Goal: Transaction & Acquisition: Purchase product/service

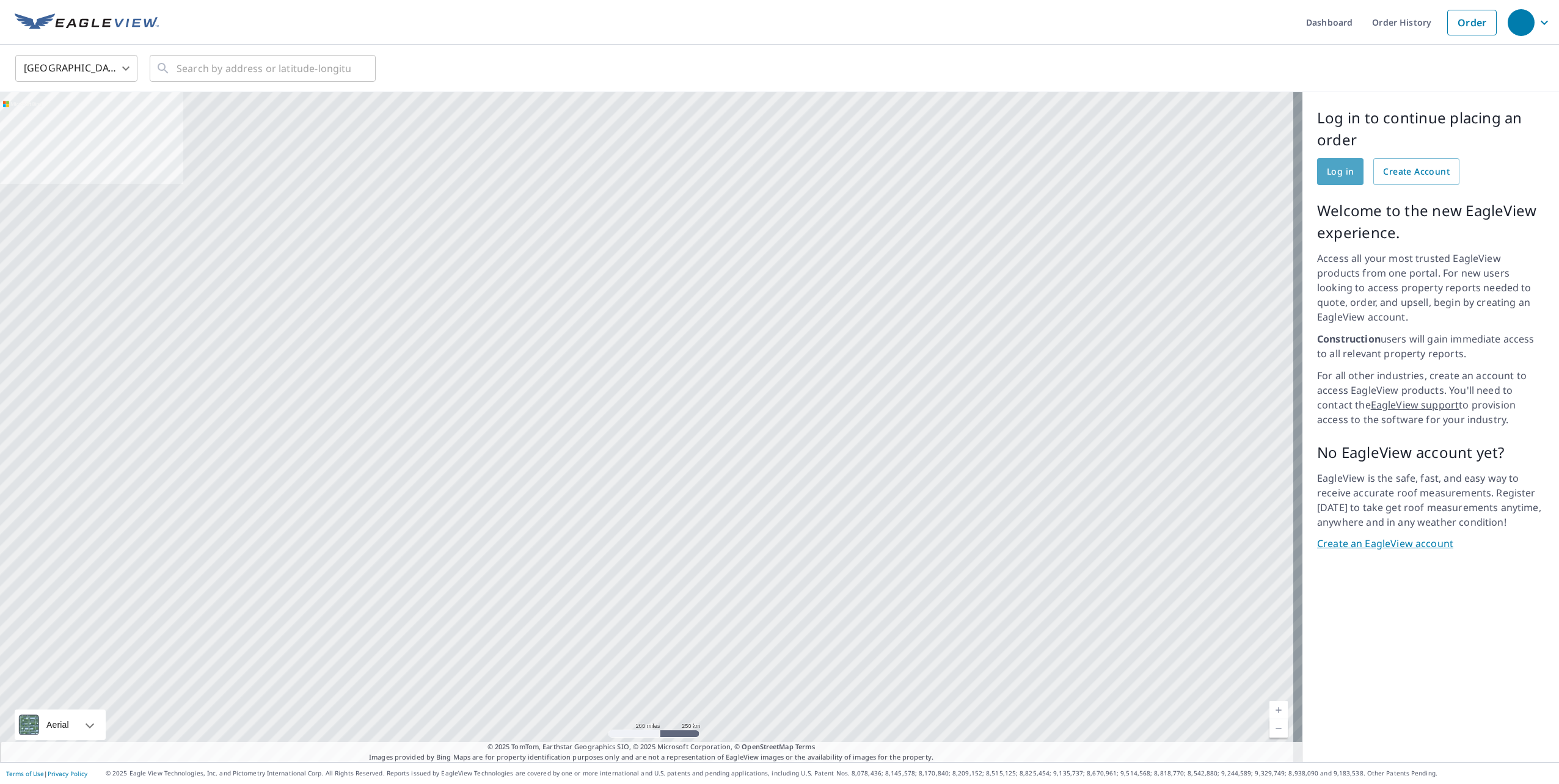
click at [1331, 172] on span "Log in" at bounding box center [1340, 172] width 27 height 15
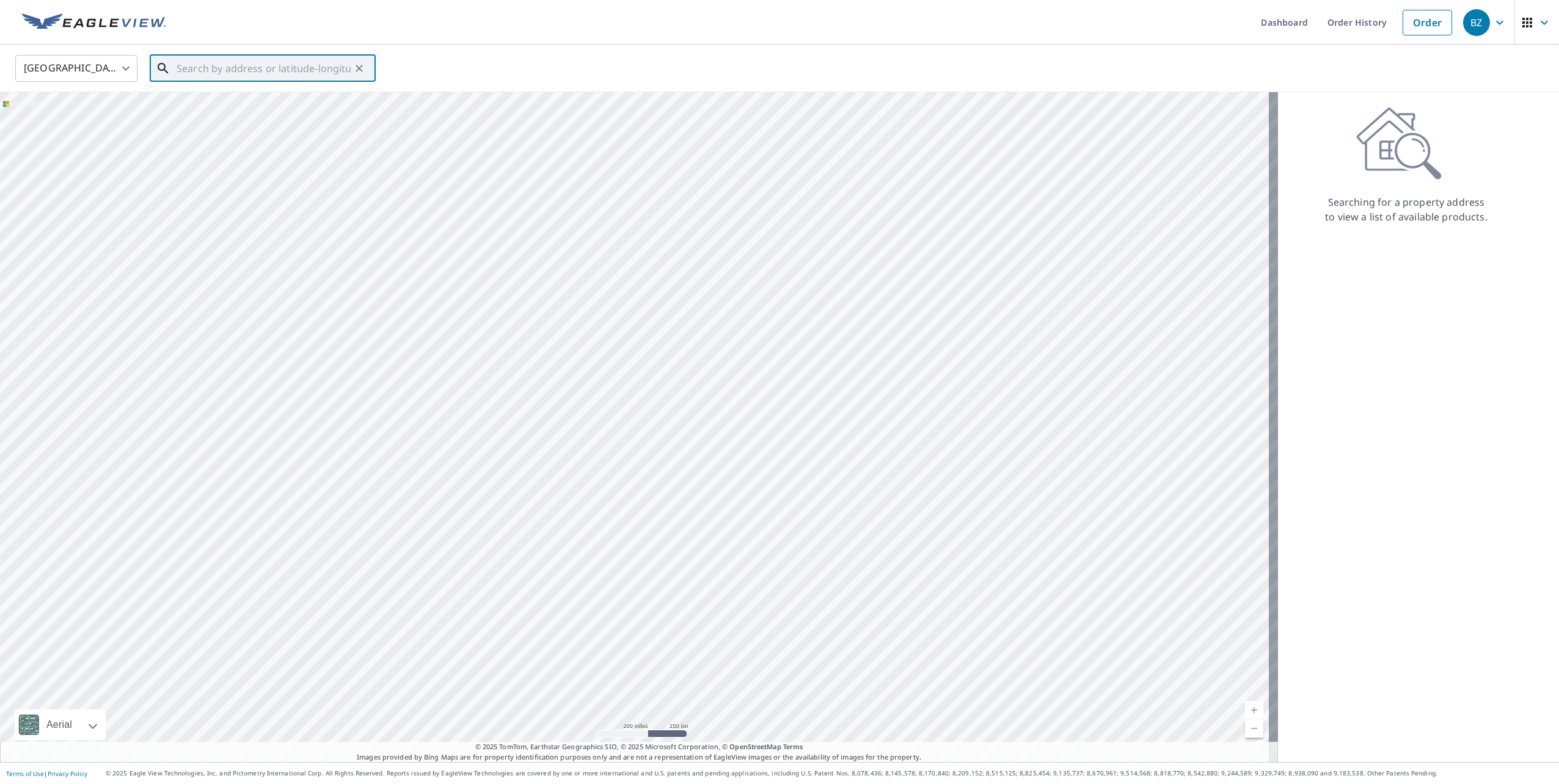
click at [317, 67] on input "text" at bounding box center [263, 68] width 174 height 34
click at [274, 62] on input "text" at bounding box center [263, 68] width 174 height 34
click at [225, 101] on span "1109 Sister Grove Rd" at bounding box center [270, 104] width 192 height 15
type input "1109 Sister Grove Rd Van Alstyne, TX 75495"
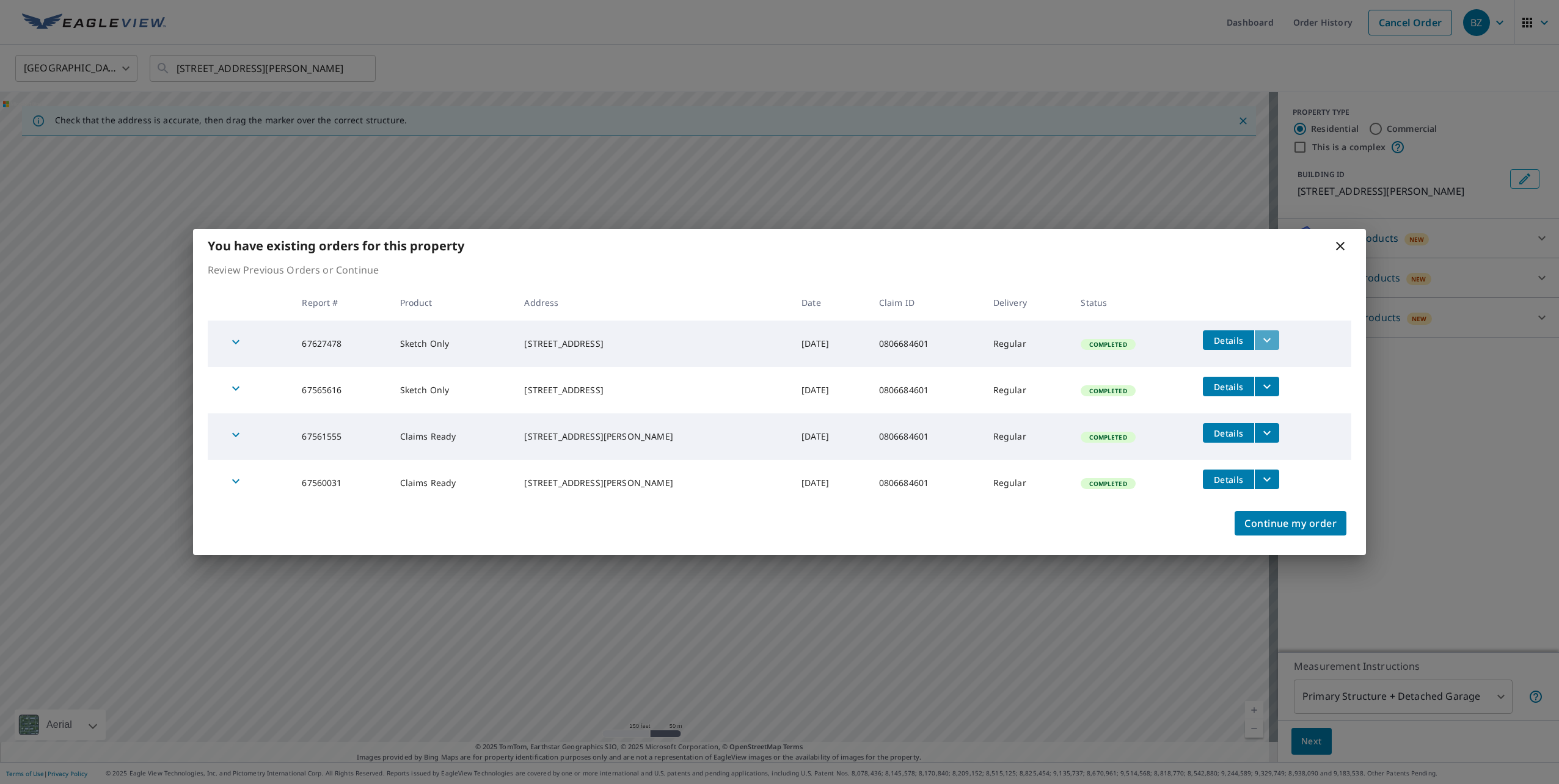
click at [1269, 342] on icon "filesDropdownBtn-67627478" at bounding box center [1267, 340] width 15 height 15
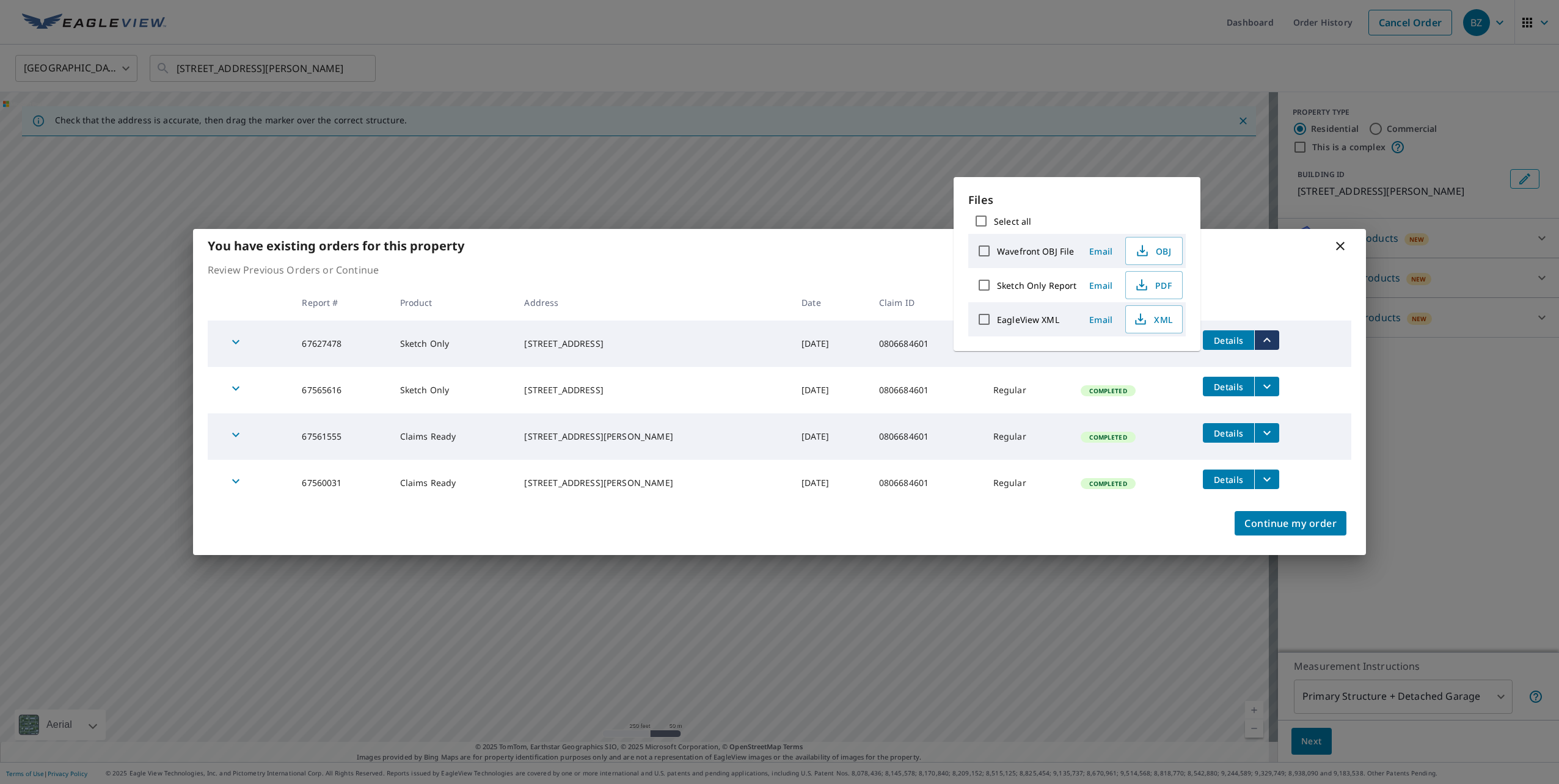
click at [1046, 318] on label "EagleView XML" at bounding box center [1028, 320] width 62 height 12
click at [997, 318] on input "EagleView XML" at bounding box center [985, 319] width 26 height 26
checkbox input "true"
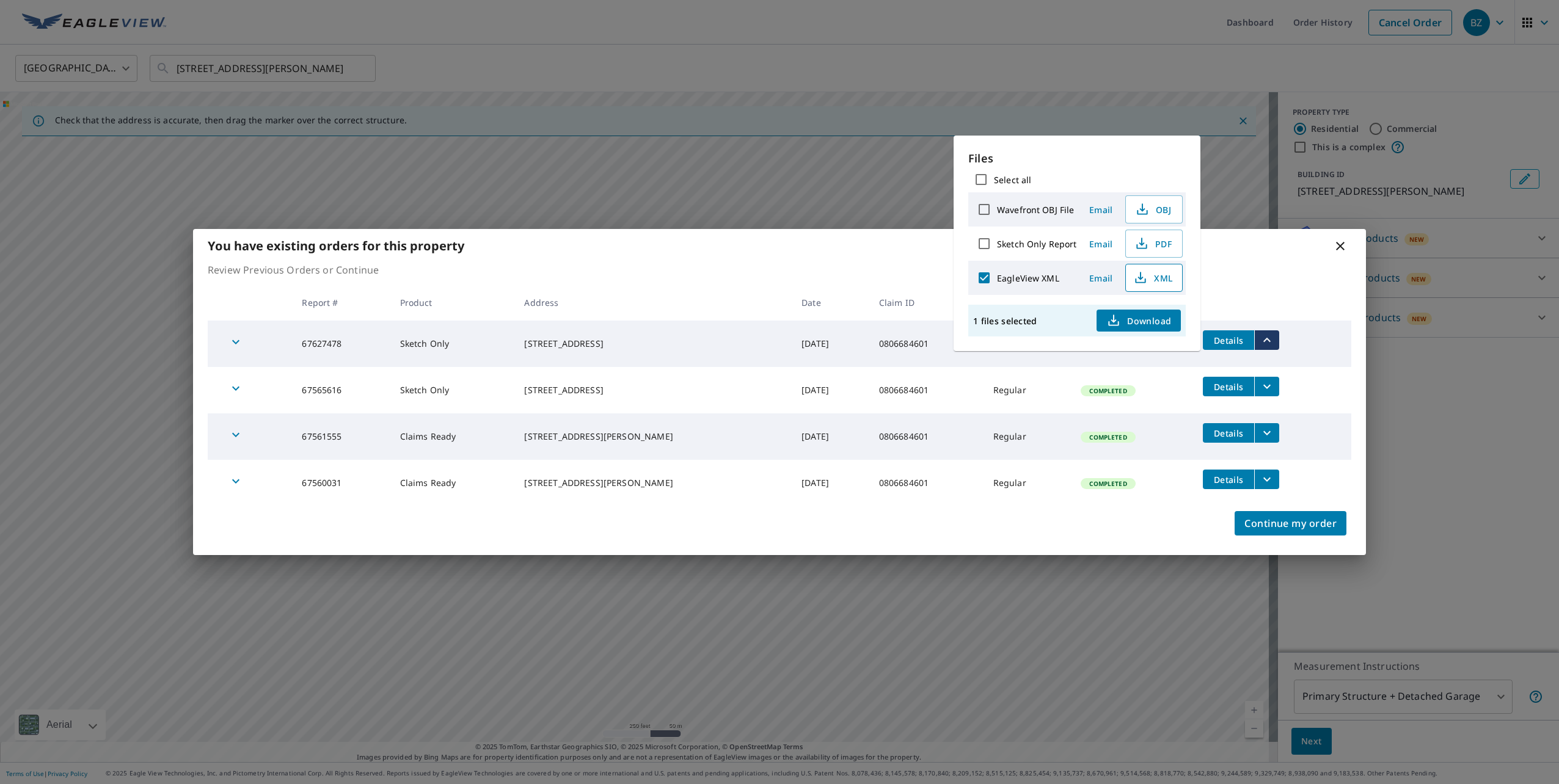
click at [1155, 278] on span "XML" at bounding box center [1153, 277] width 39 height 15
click at [1145, 319] on span "Download" at bounding box center [1139, 320] width 65 height 15
click at [1253, 104] on div "You have existing orders for this property Review Previous Orders or Continue R…" at bounding box center [779, 392] width 1559 height 784
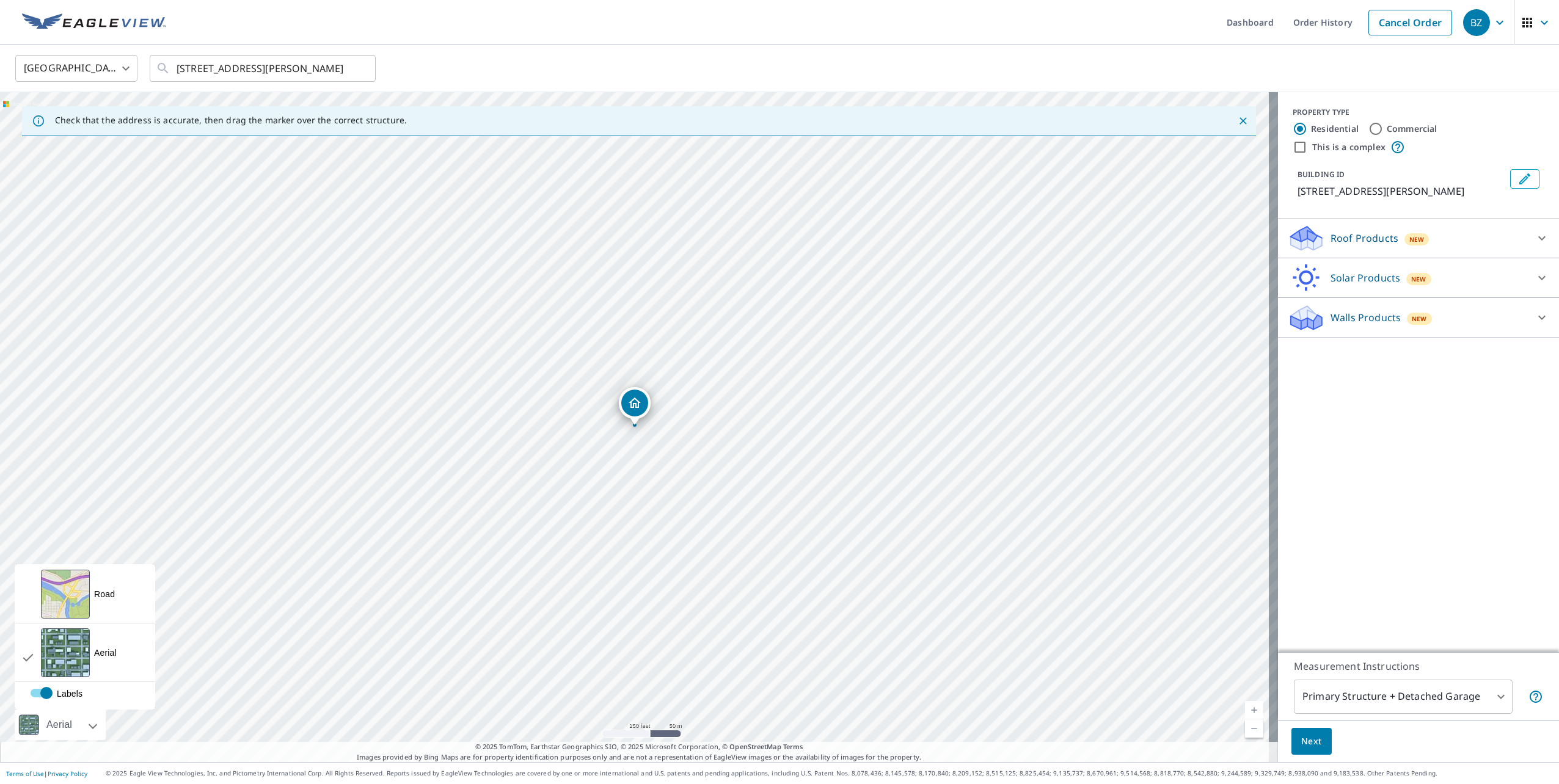
click at [92, 721] on div "Aerial" at bounding box center [60, 725] width 91 height 31
click at [92, 611] on div "Road A standard road map" at bounding box center [85, 594] width 140 height 59
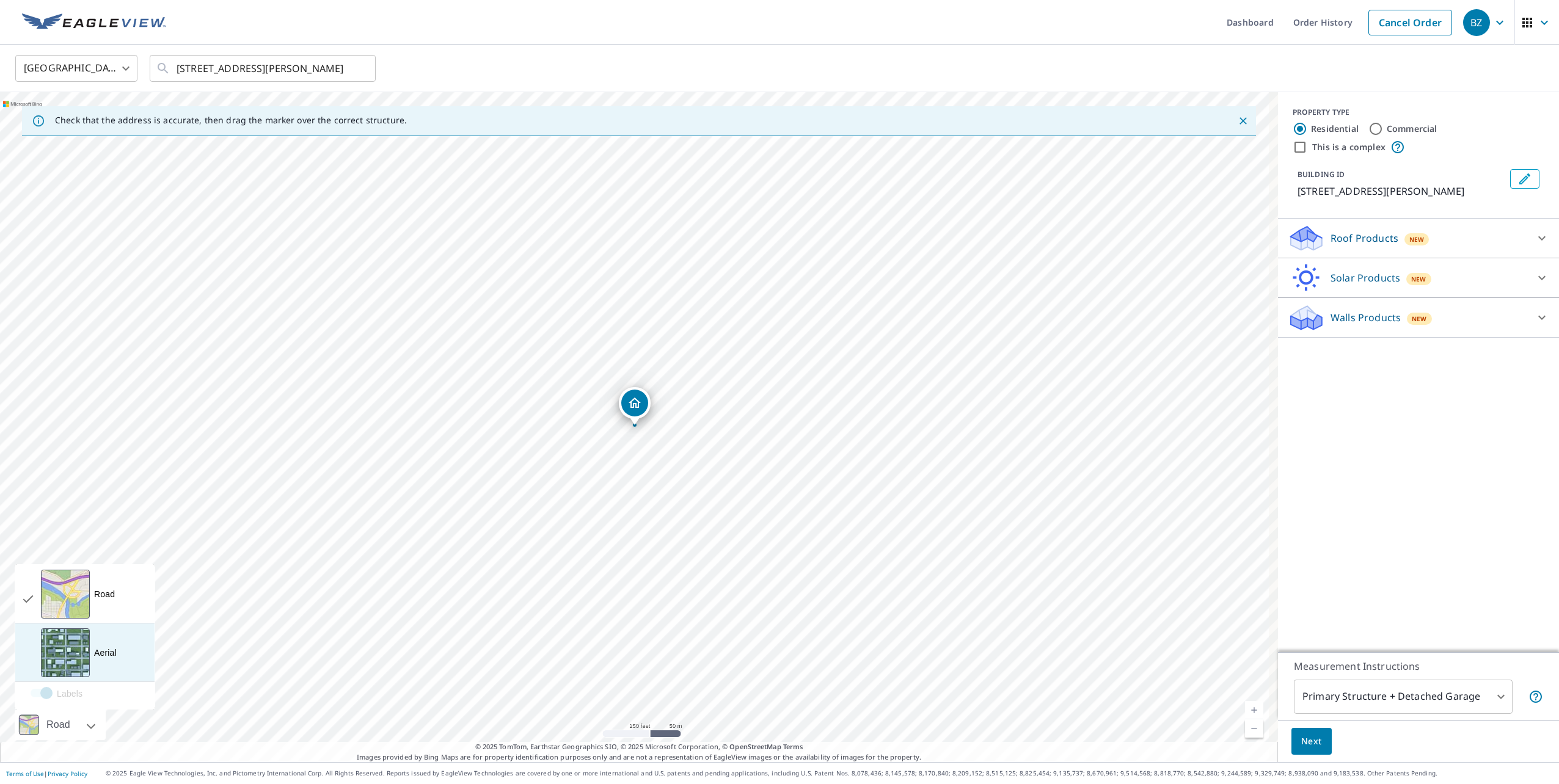
click at [89, 653] on div "Aerial A detailed look from above" at bounding box center [85, 653] width 140 height 59
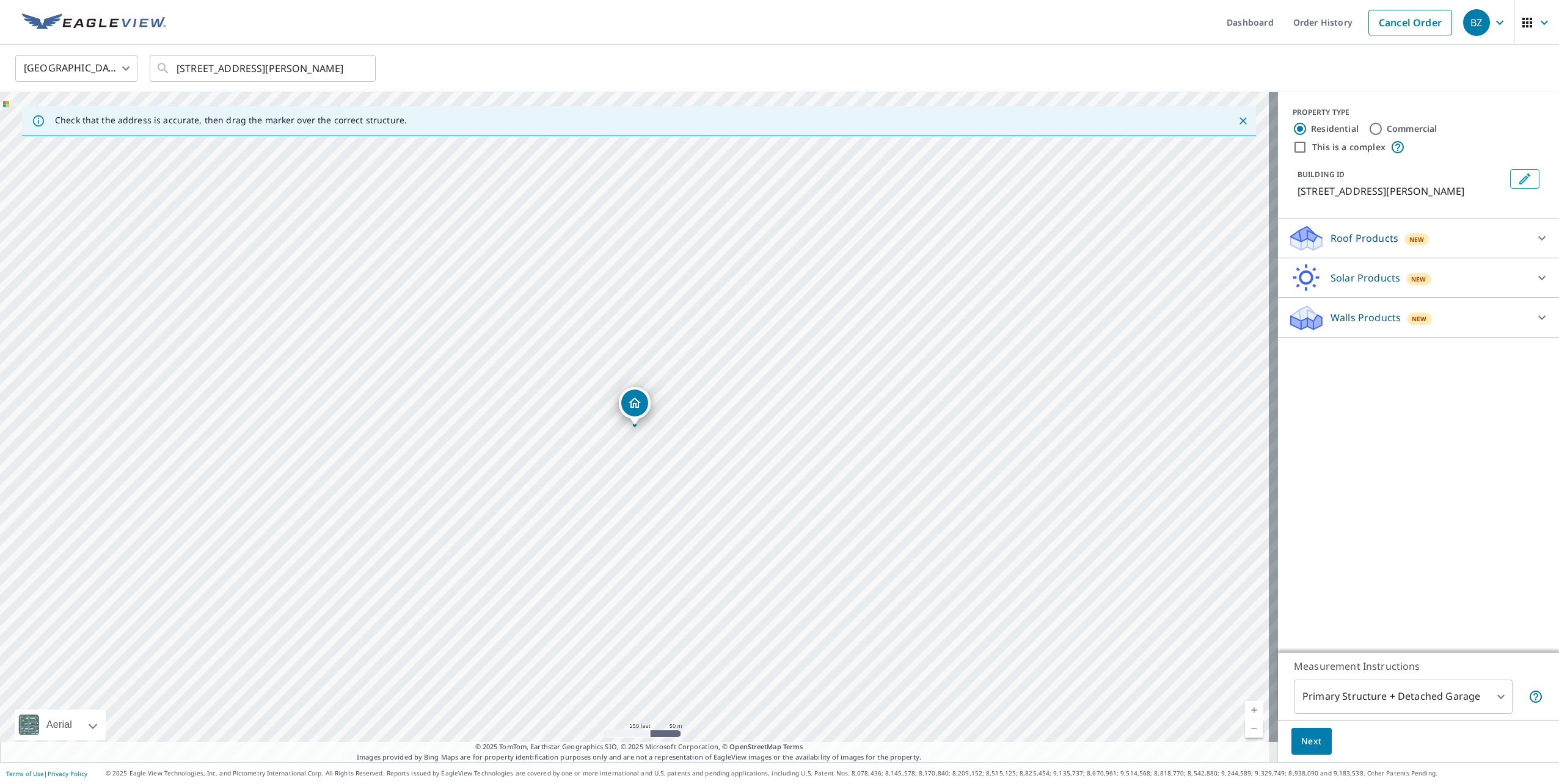
click at [1250, 711] on link "Current Level 17, Zoom In" at bounding box center [1254, 710] width 18 height 18
click at [1250, 711] on link "Current Level 18, Zoom In" at bounding box center [1254, 710] width 18 height 18
click at [1250, 711] on link "Current Level 19, Zoom In" at bounding box center [1254, 710] width 18 height 18
click at [1250, 711] on link "Current Level 20, Zoom In Disabled" at bounding box center [1254, 710] width 18 height 18
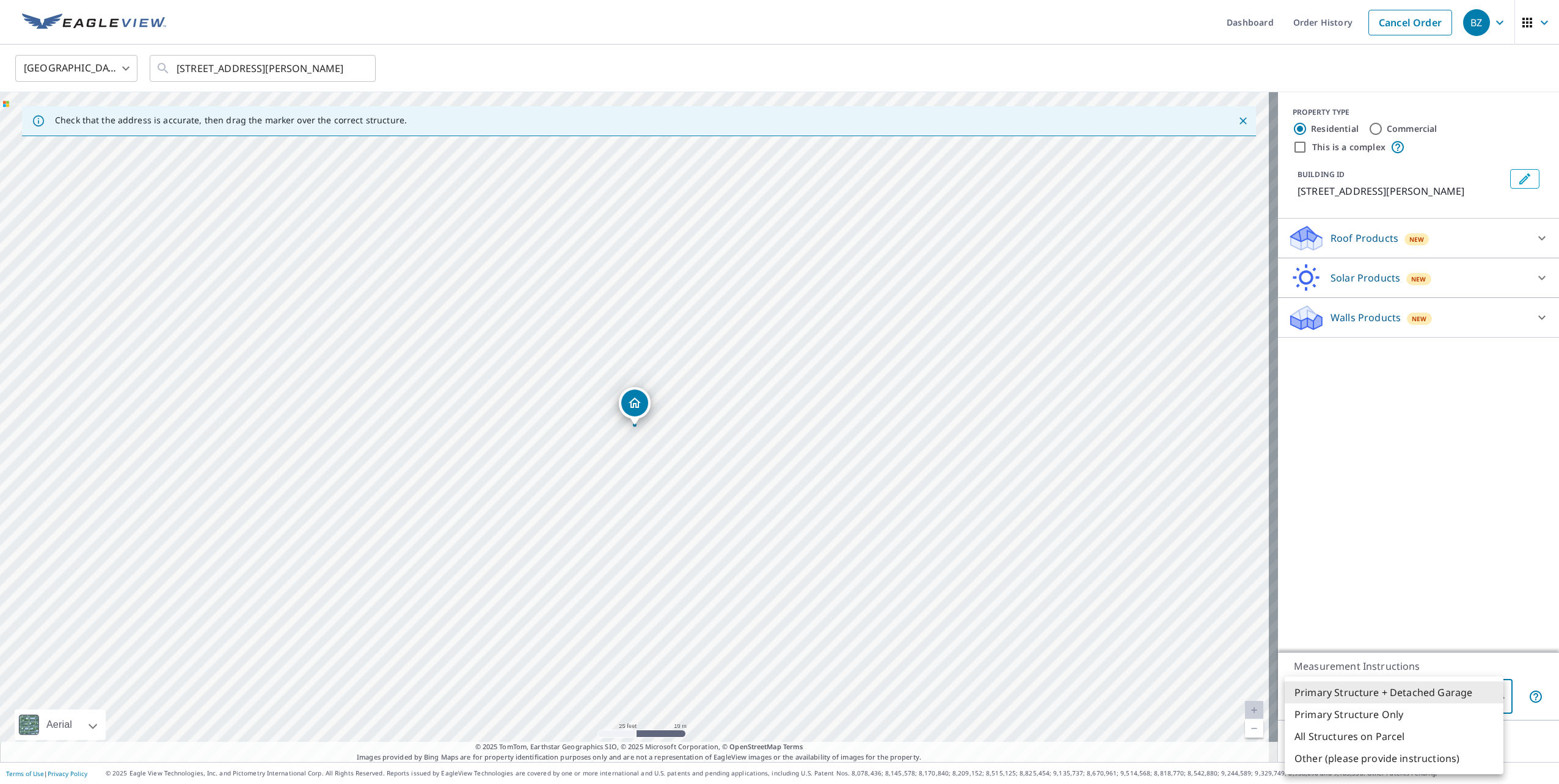
click at [1490, 694] on body "BZ BZ Dashboard Order History Cancel Order BZ United States US ​ 1109 Sister Gr…" at bounding box center [779, 392] width 1559 height 784
click at [1397, 694] on li "Primary Structure + Detached Garage" at bounding box center [1395, 693] width 219 height 22
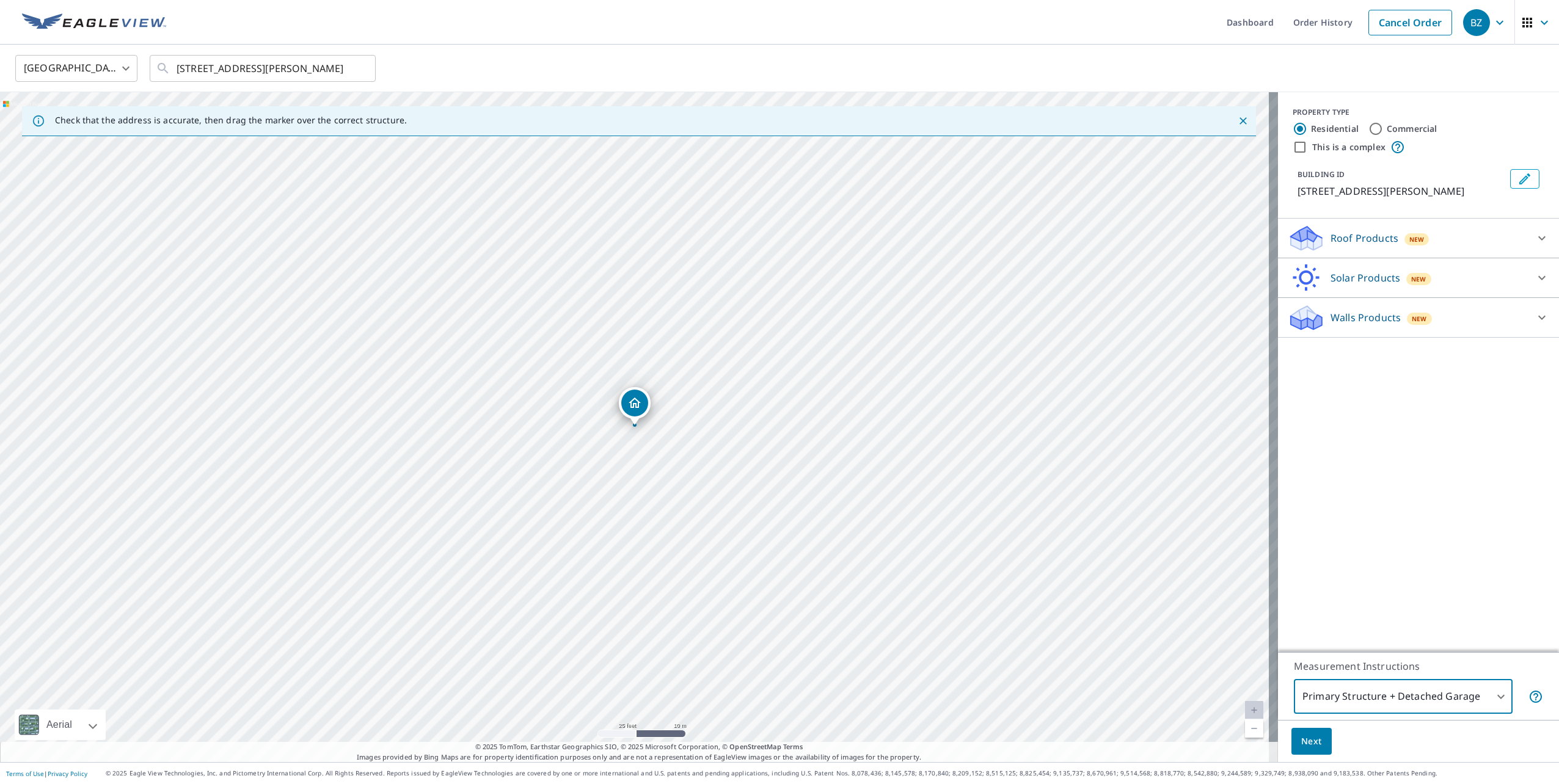
click at [1527, 315] on div at bounding box center [1542, 318] width 29 height 29
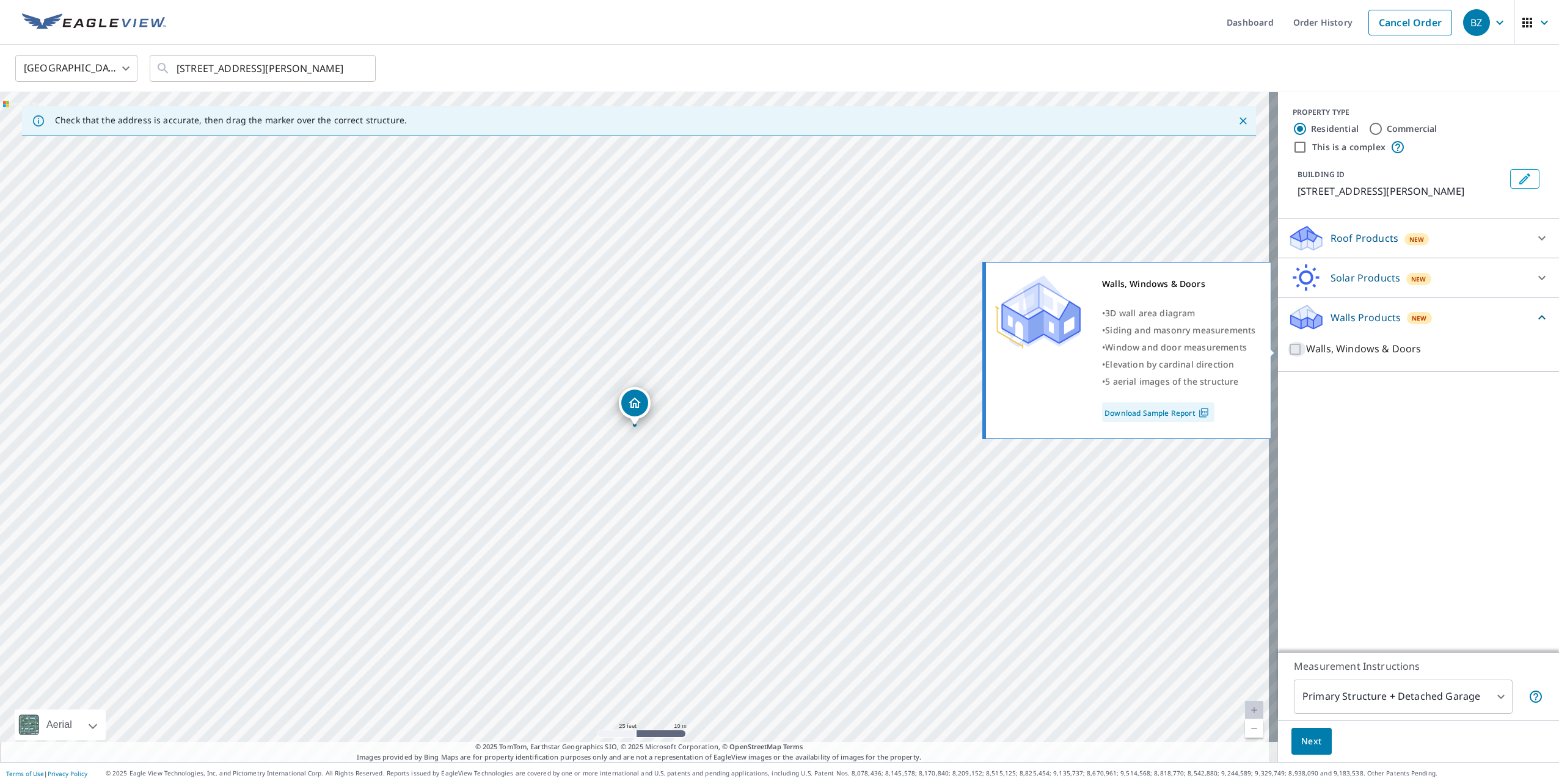
click at [1288, 349] on input "Walls, Windows & Doors" at bounding box center [1297, 349] width 18 height 15
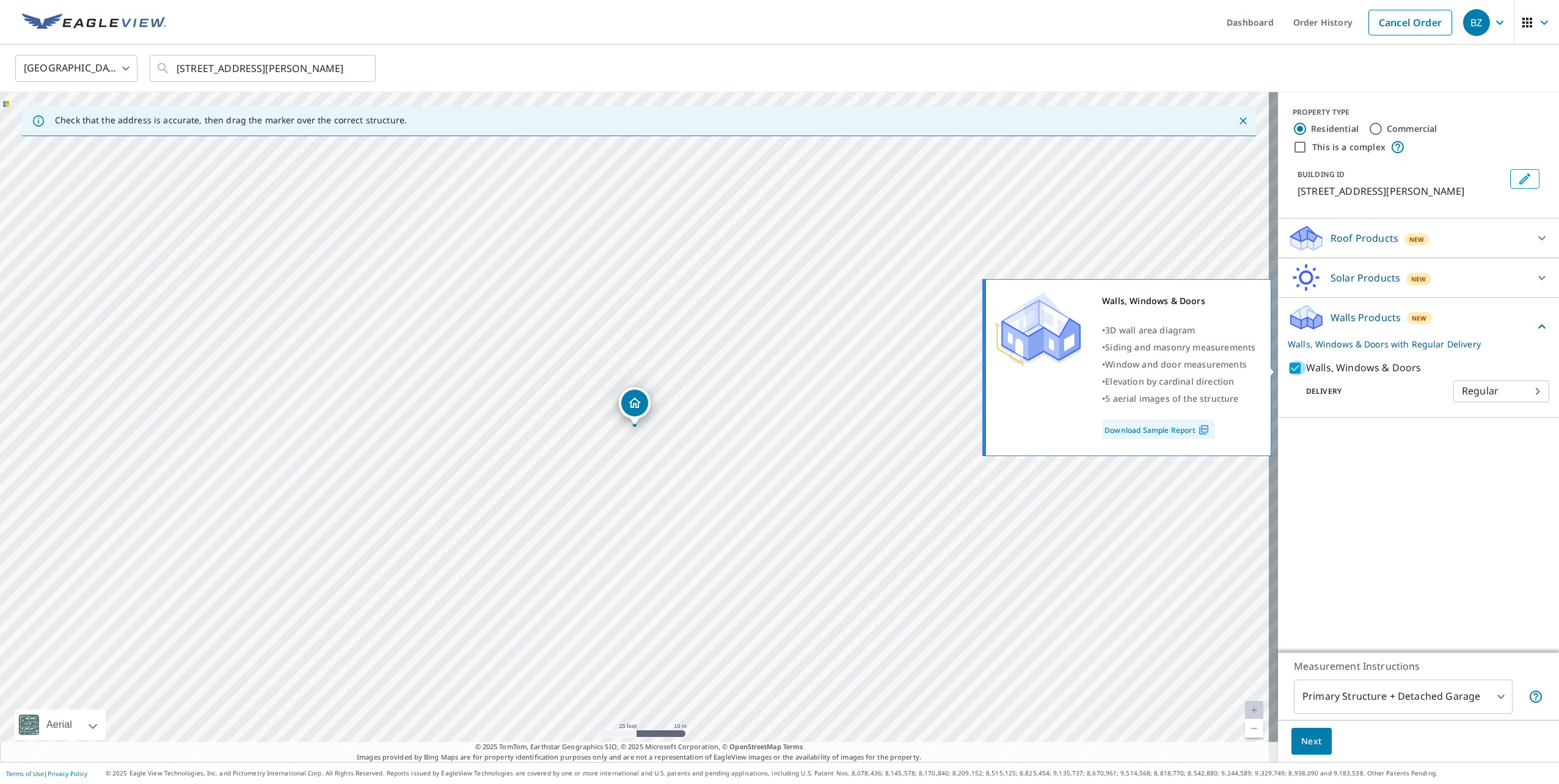
click at [1288, 366] on input "Walls, Windows & Doors" at bounding box center [1297, 368] width 18 height 15
checkbox input "false"
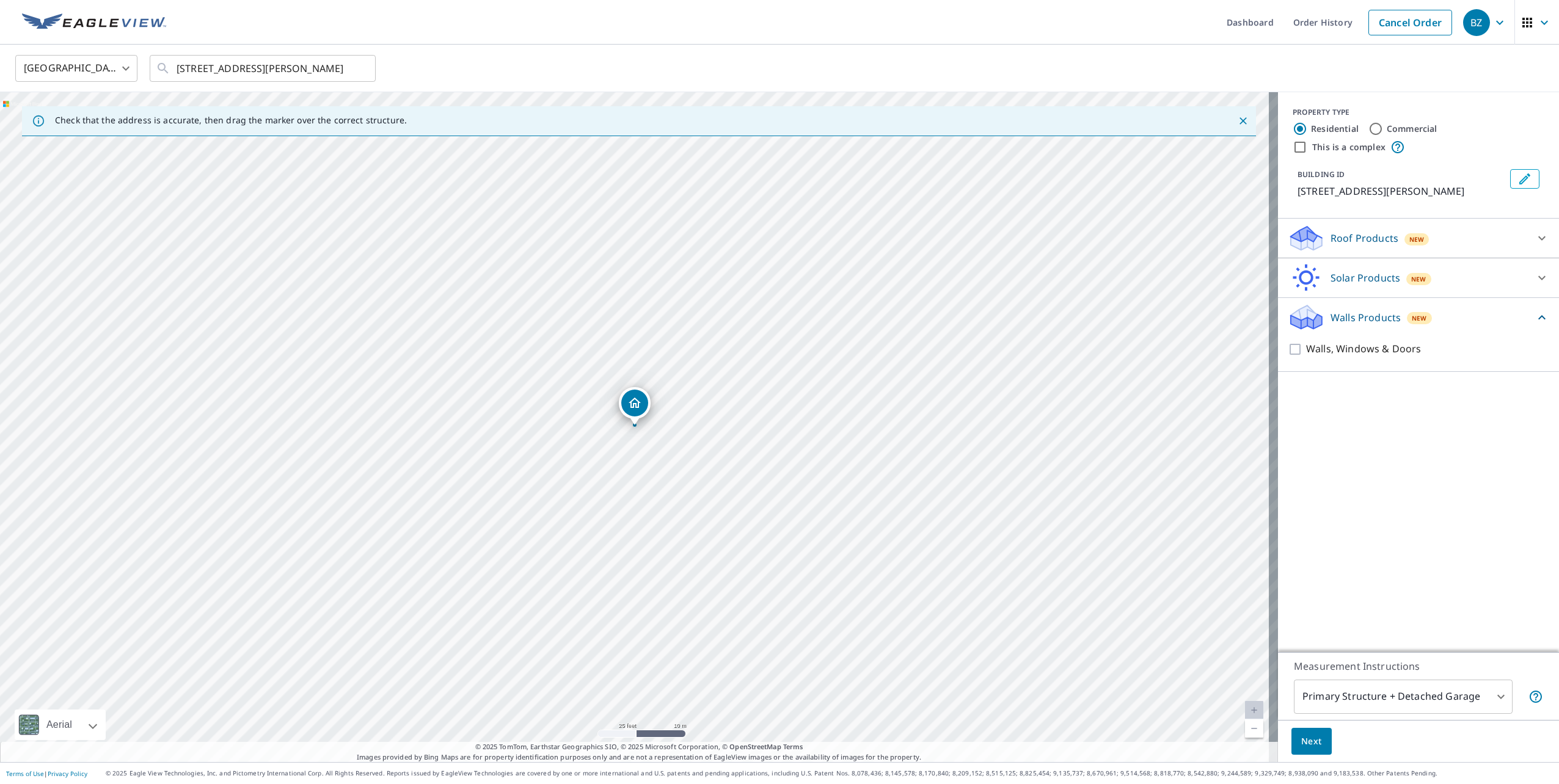
click at [1535, 276] on icon at bounding box center [1542, 277] width 15 height 15
click at [1538, 276] on icon at bounding box center [1542, 277] width 8 height 4
click at [1538, 240] on icon at bounding box center [1542, 238] width 8 height 4
click at [1535, 240] on icon at bounding box center [1542, 238] width 15 height 15
click at [1245, 29] on link "Dashboard" at bounding box center [1251, 22] width 67 height 45
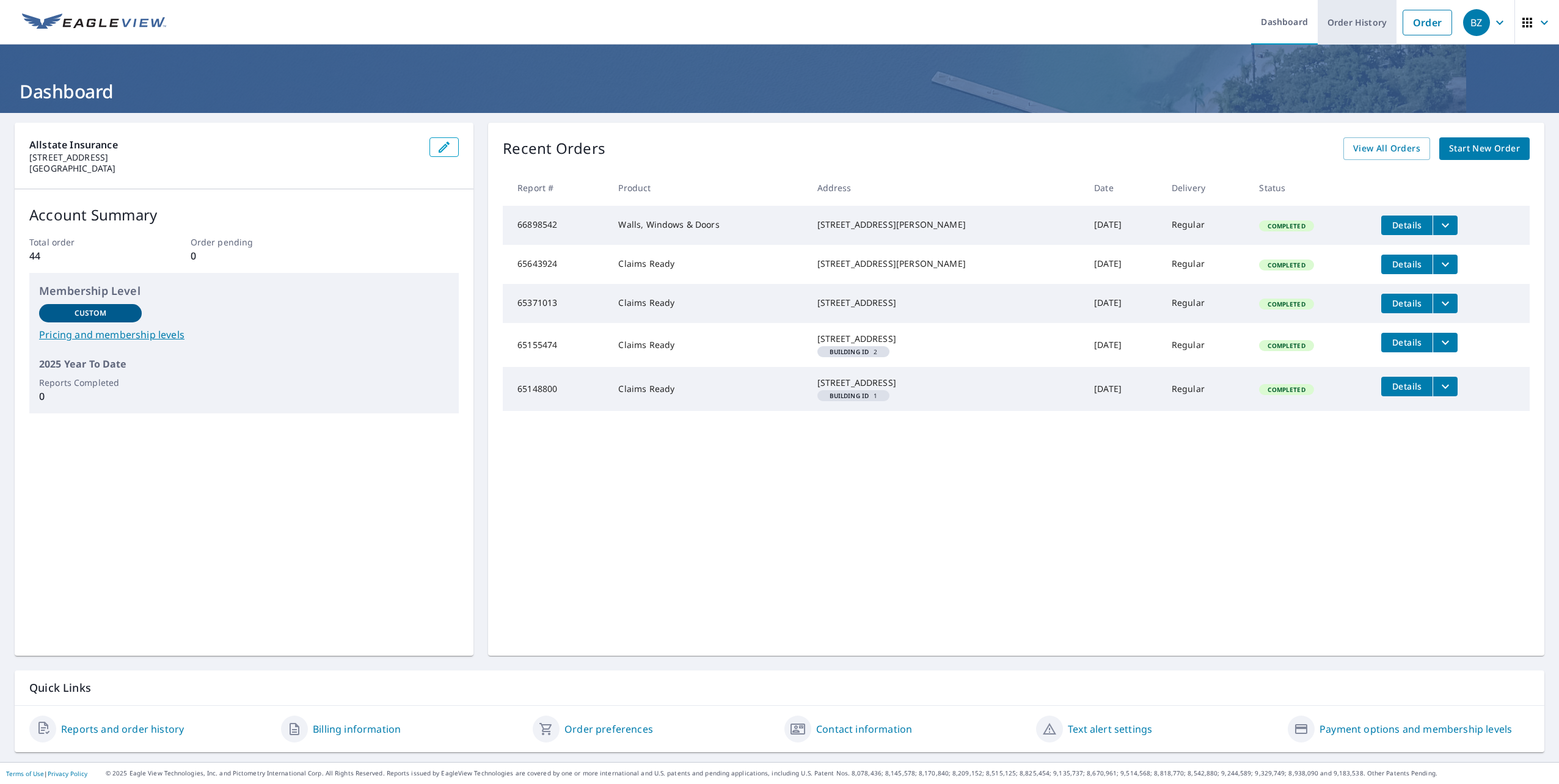
click at [1341, 26] on link "Order History" at bounding box center [1358, 22] width 79 height 45
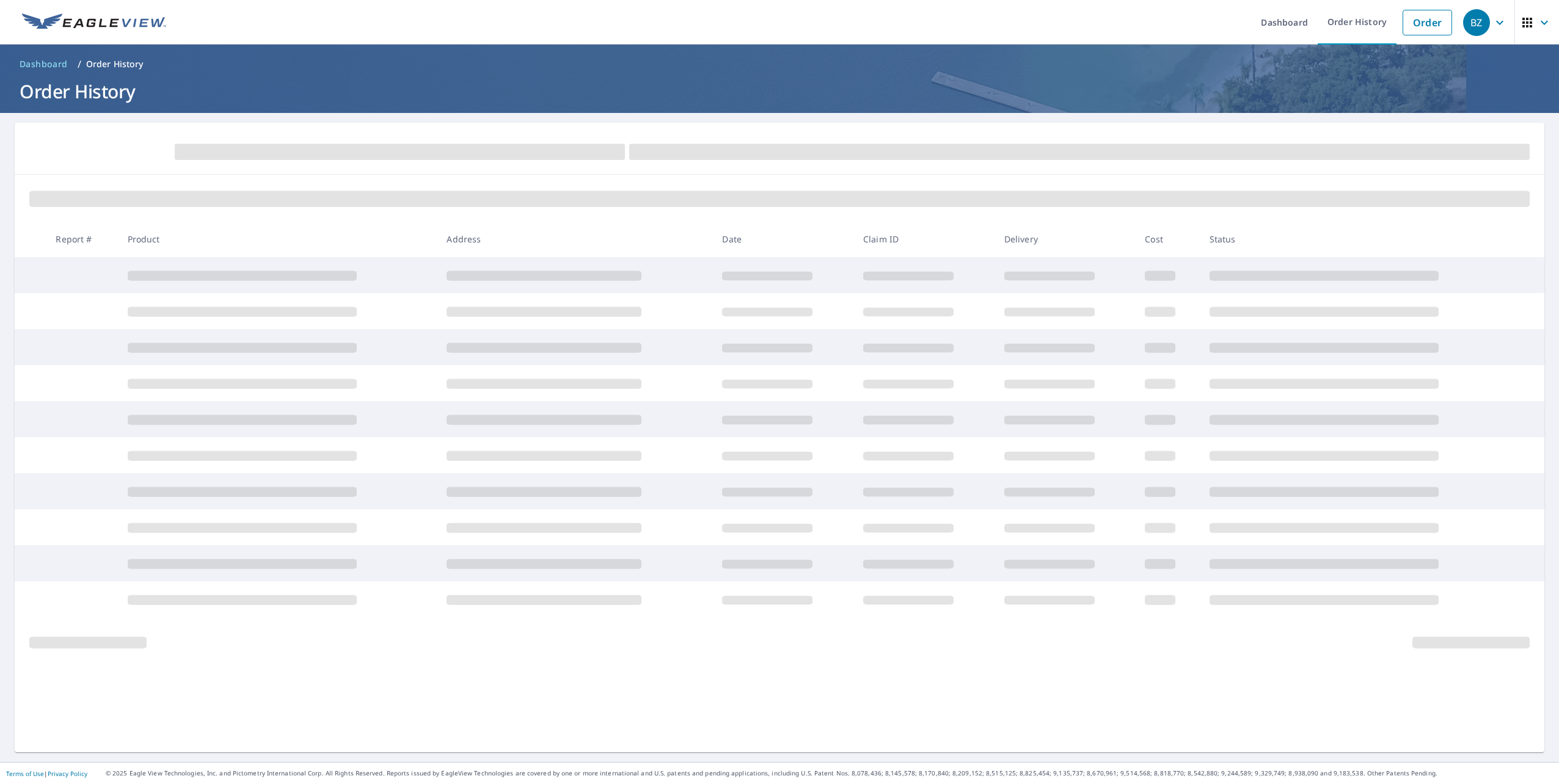
click at [1520, 25] on icon "button" at bounding box center [1527, 22] width 15 height 15
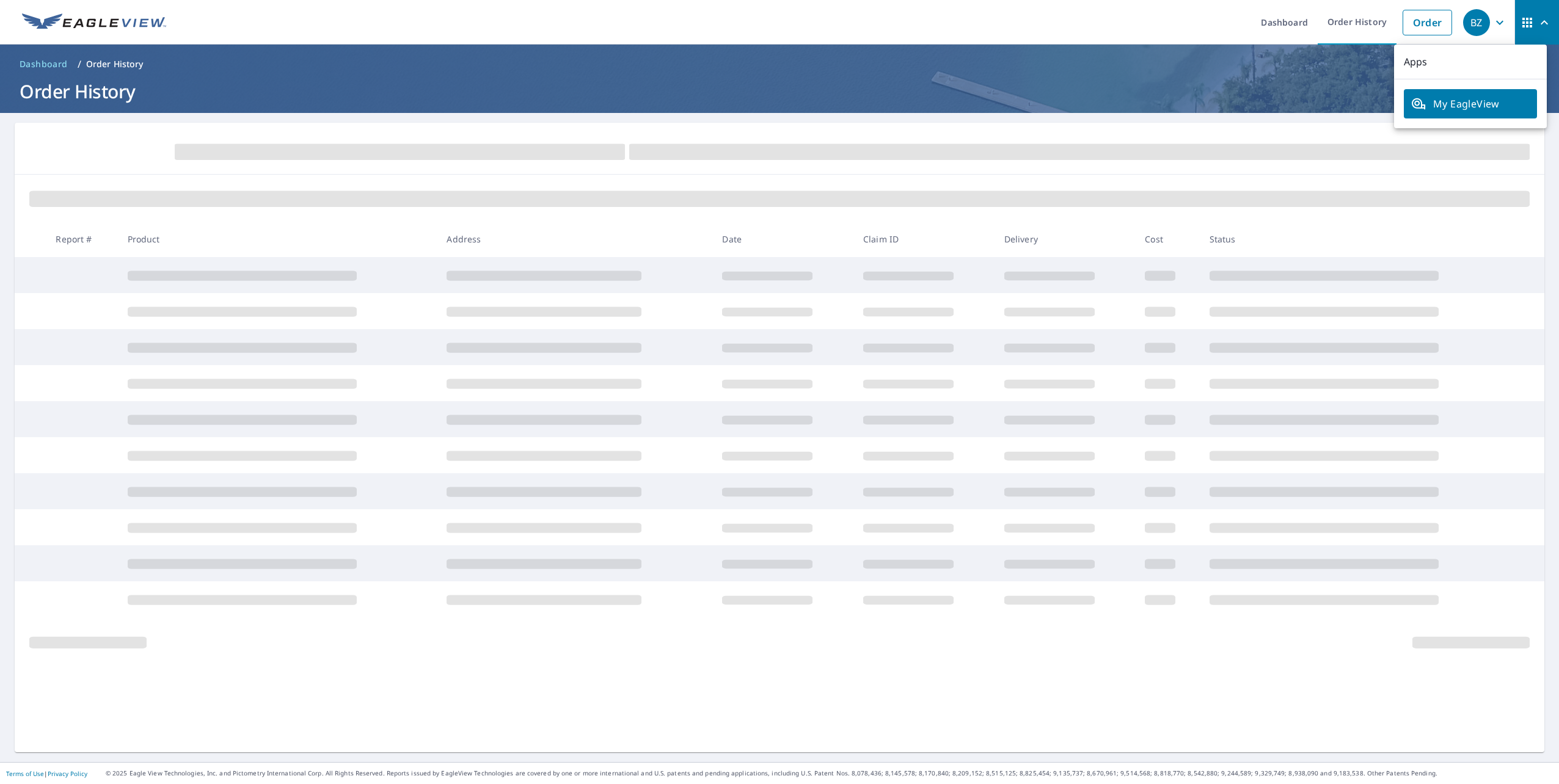
click at [1291, 74] on header "Dashboard / Order History Order History" at bounding box center [779, 79] width 1559 height 68
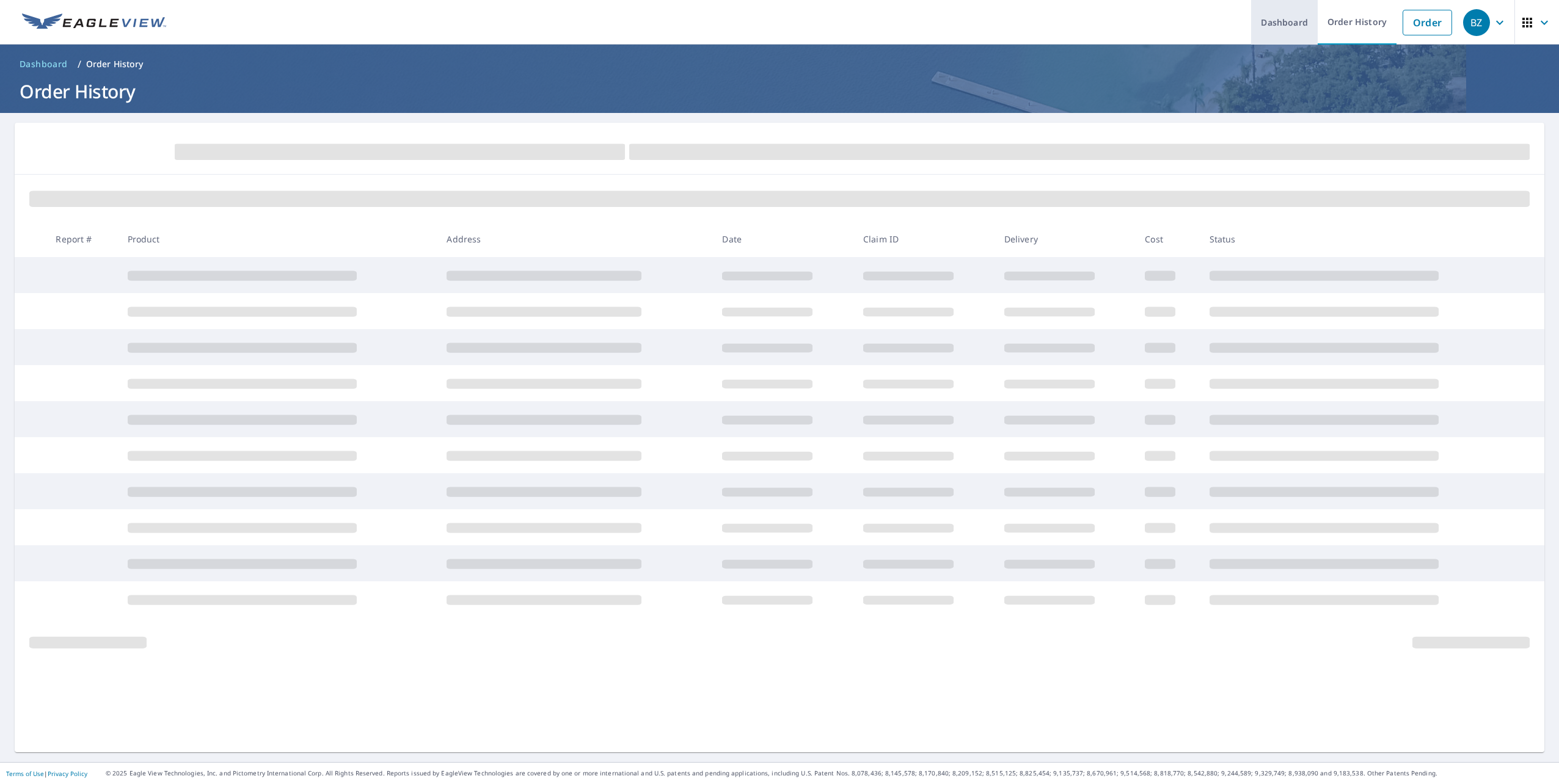
click at [1283, 27] on link "Dashboard" at bounding box center [1285, 22] width 67 height 45
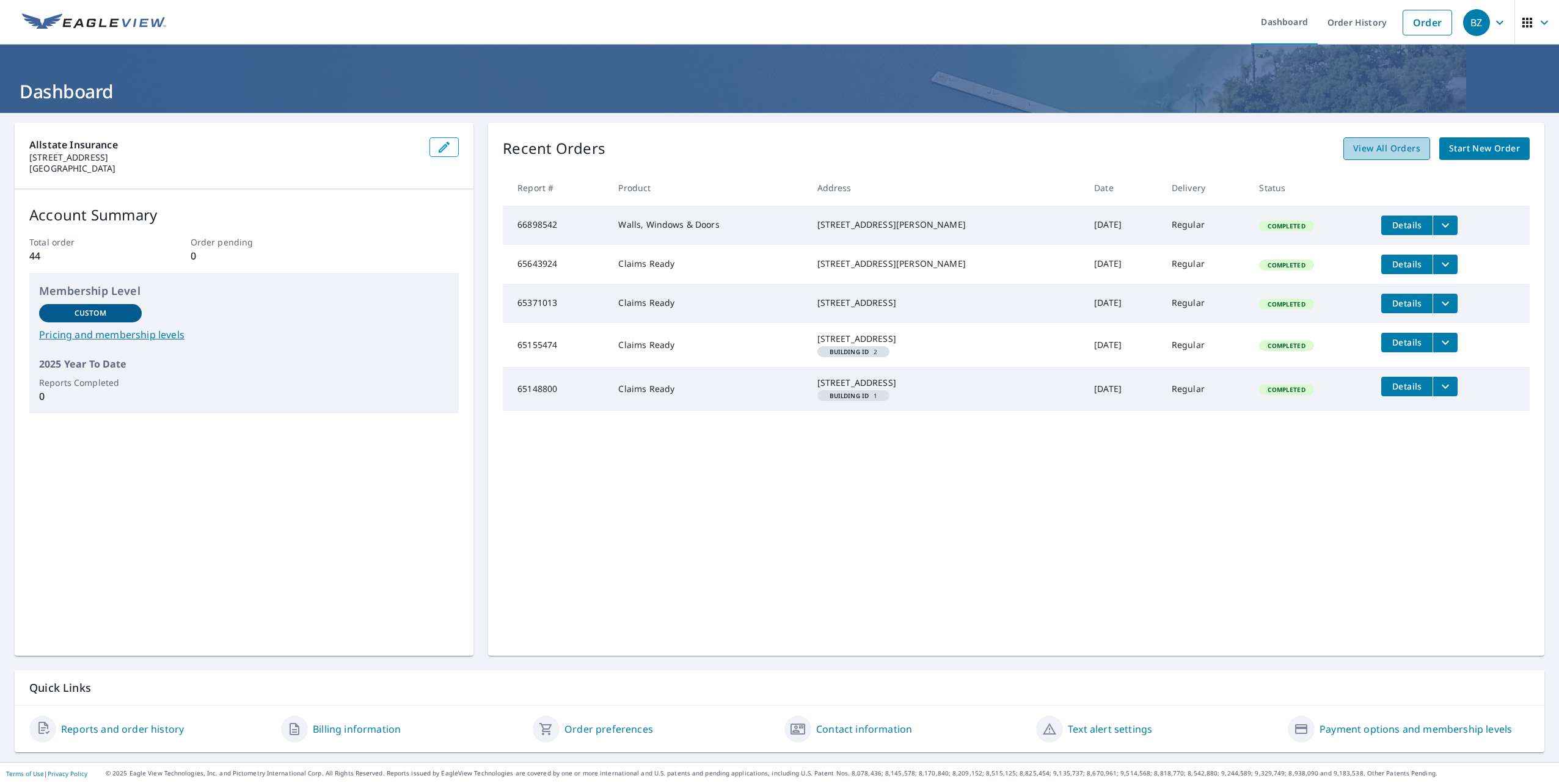
click at [1378, 146] on span "View All Orders" at bounding box center [1387, 149] width 68 height 15
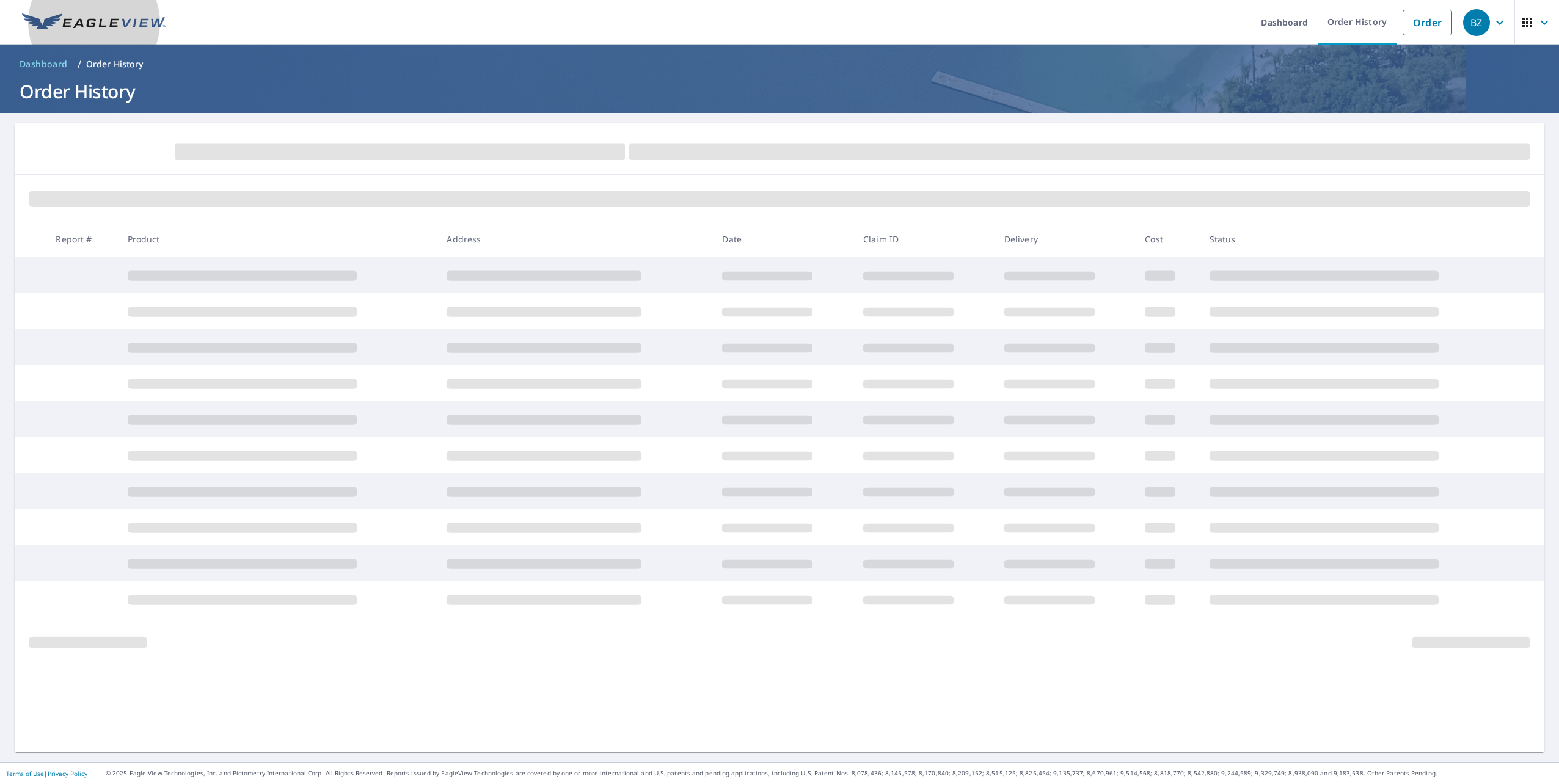
click at [117, 20] on img at bounding box center [94, 22] width 144 height 18
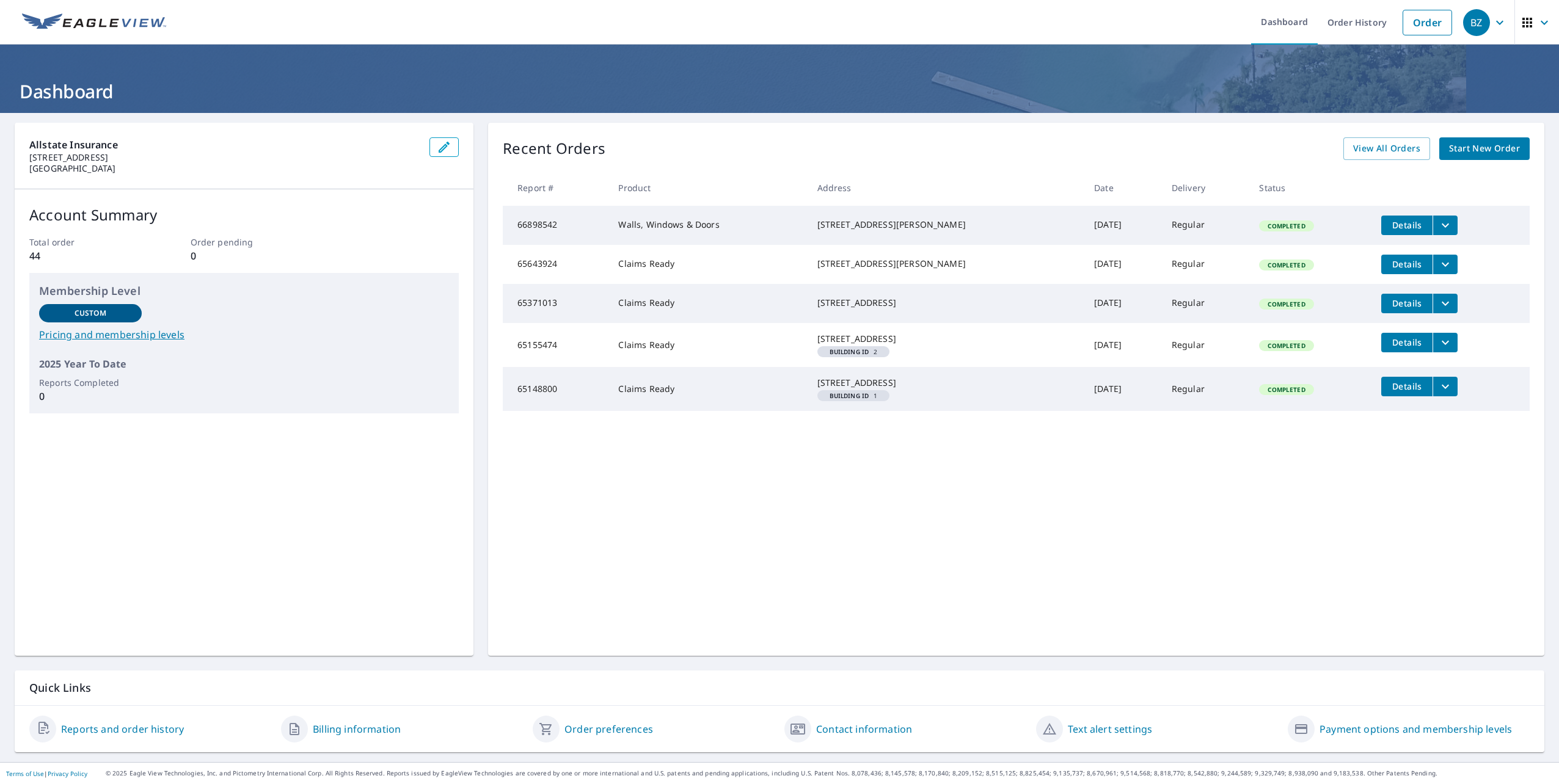
click at [866, 730] on link "Contact information" at bounding box center [865, 729] width 96 height 15
